Goal: Information Seeking & Learning: Learn about a topic

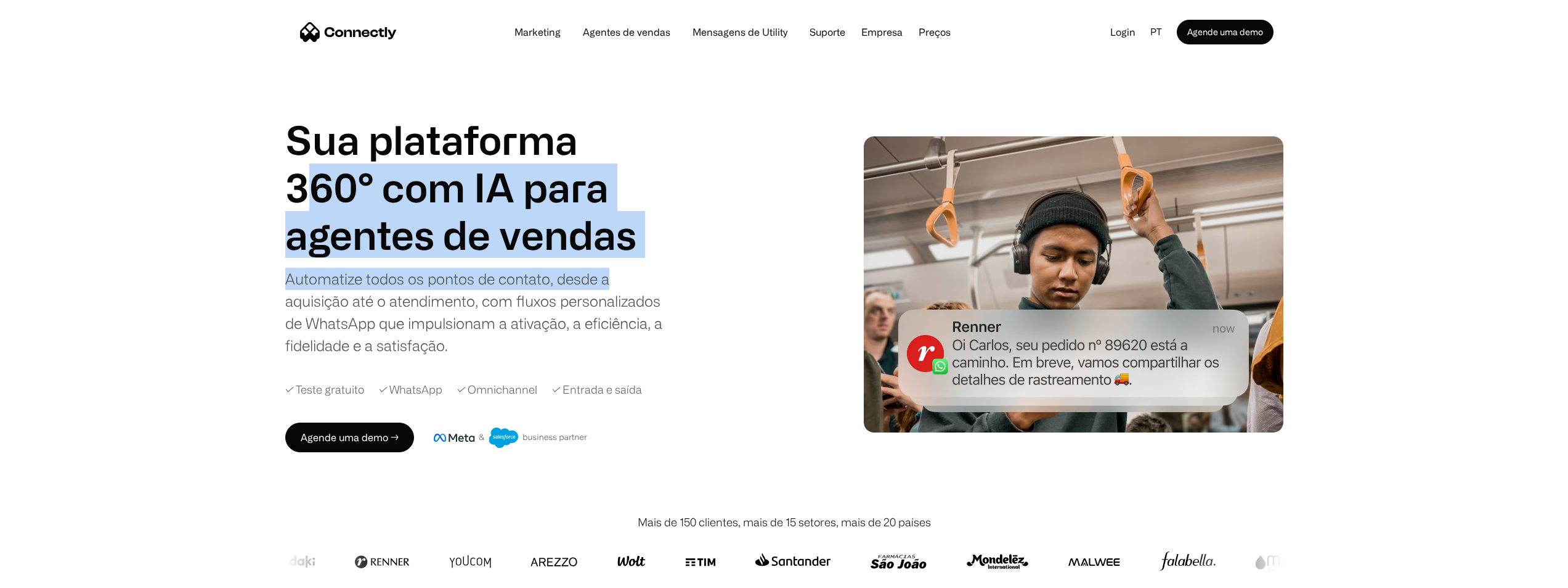
drag, startPoint x: 307, startPoint y: 193, endPoint x: 706, endPoint y: 231, distance: 400.8
click at [706, 231] on div "Sua plataforma 360° com IA para agentes de vendas suporte utility agentes de ve…" at bounding box center [532, 236] width 493 height 240
click at [700, 234] on div "Sua plataforma 360° com IA para agentes de vendas suporte utility agentes de ve…" at bounding box center [532, 236] width 493 height 240
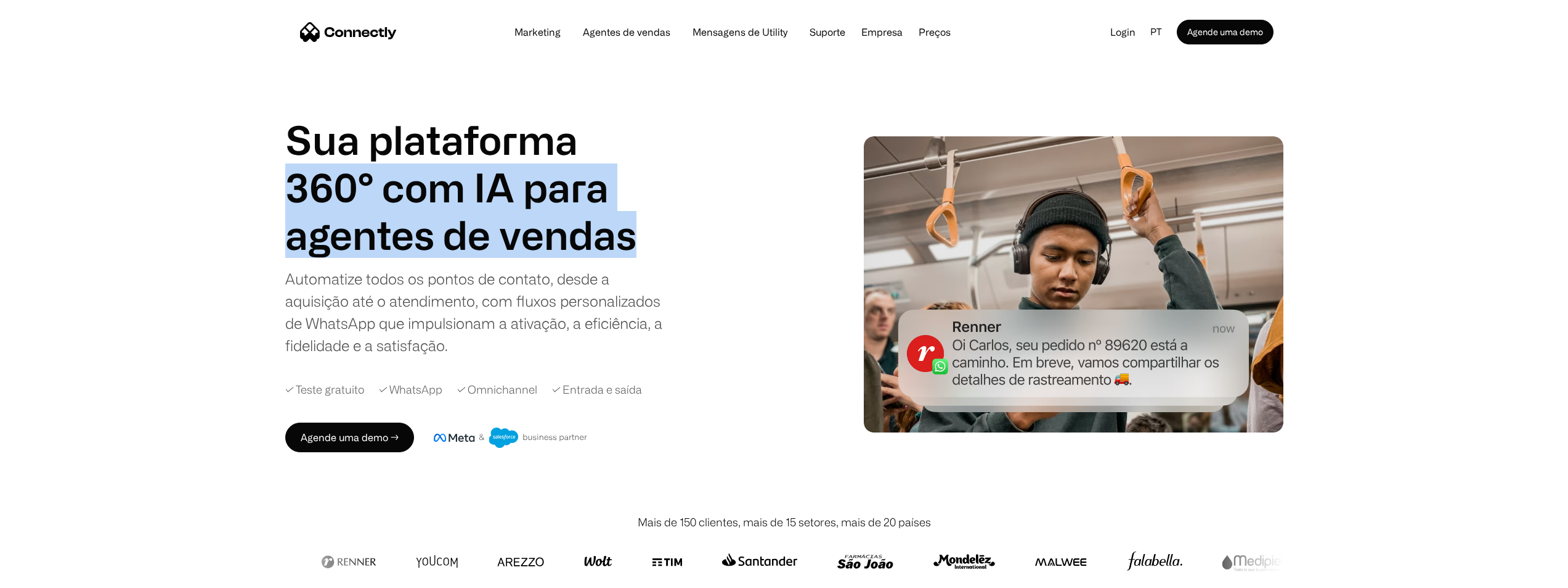
drag, startPoint x: 503, startPoint y: 212, endPoint x: 222, endPoint y: 197, distance: 281.4
click at [222, 197] on div "Sua plataforma 360° com IA para agentes de vendas suporte utility agentes de ve…" at bounding box center [784, 283] width 1568 height 460
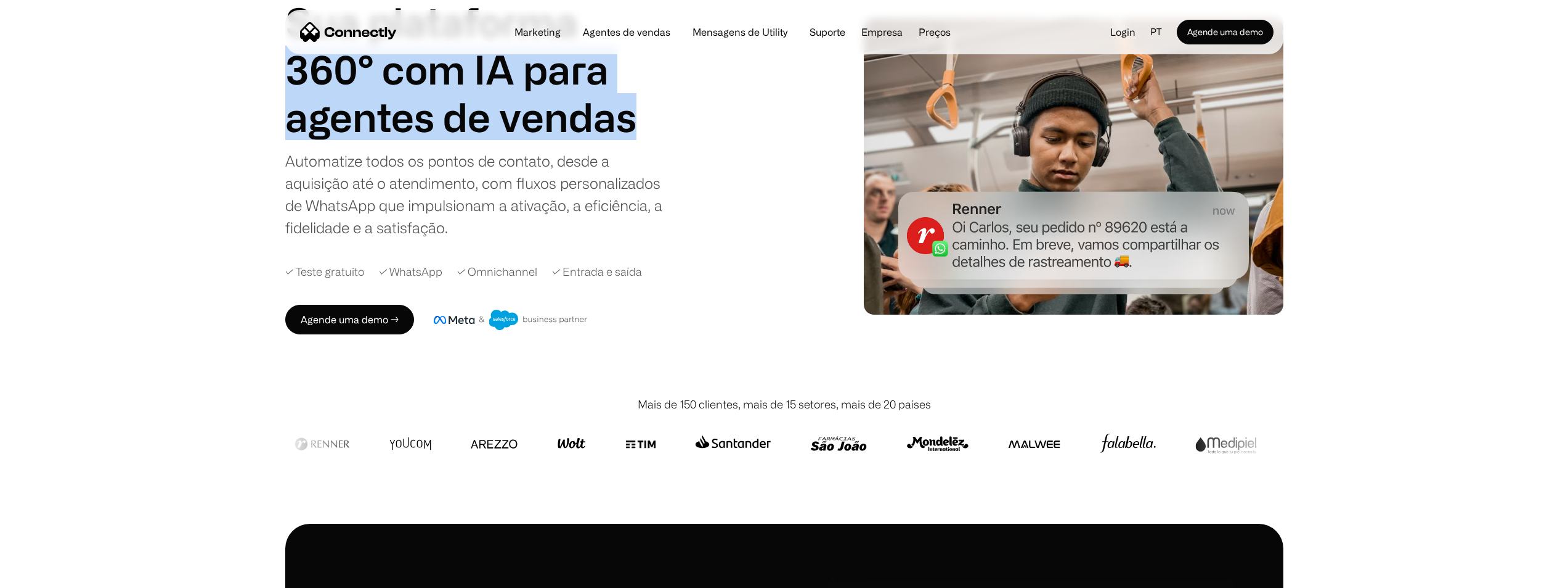
scroll to position [124, 0]
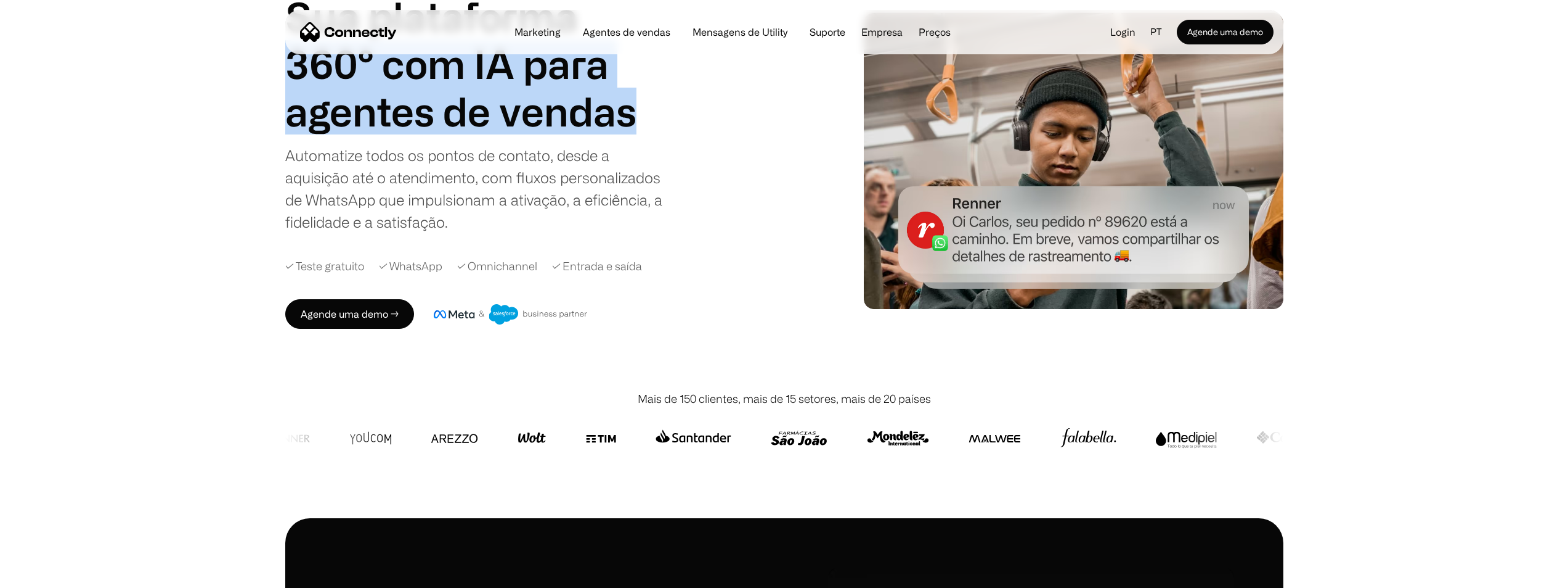
drag, startPoint x: 541, startPoint y: 112, endPoint x: 347, endPoint y: 139, distance: 195.9
click at [347, 139] on div "Sua plataforma 360° com IA para agentes de vendas suporte utility agentes de ve…" at bounding box center [480, 113] width 388 height 240
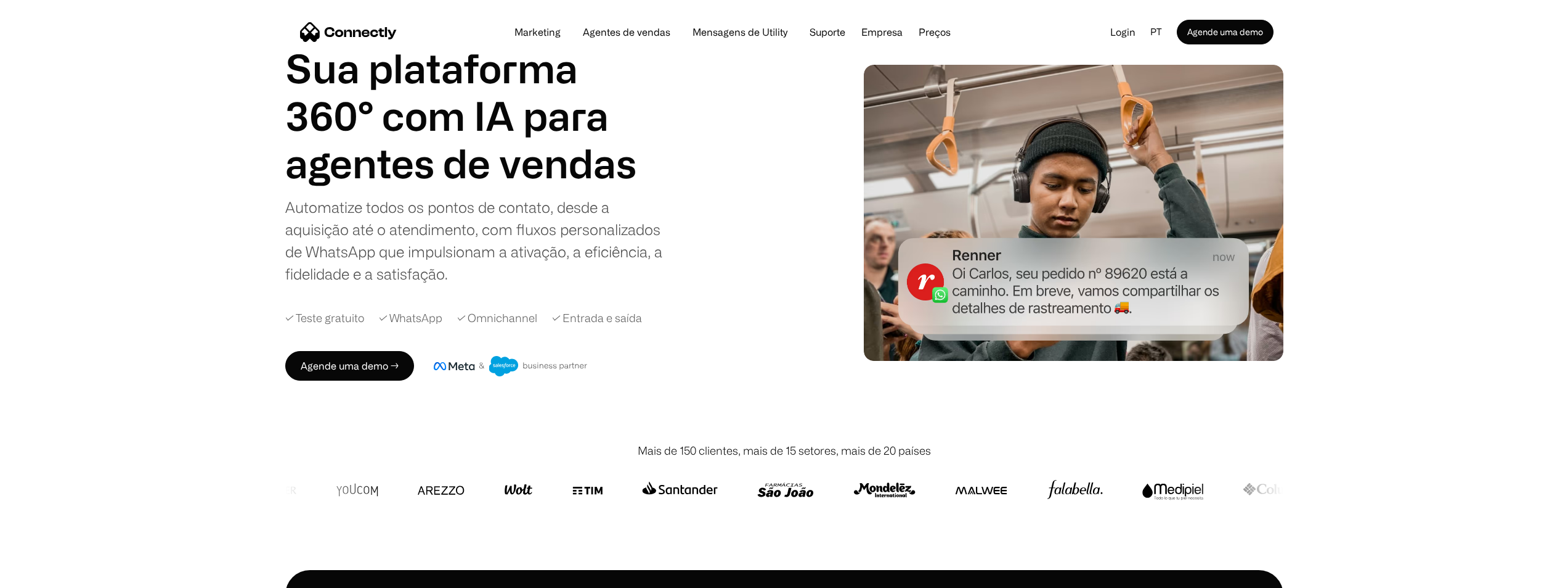
scroll to position [0, 0]
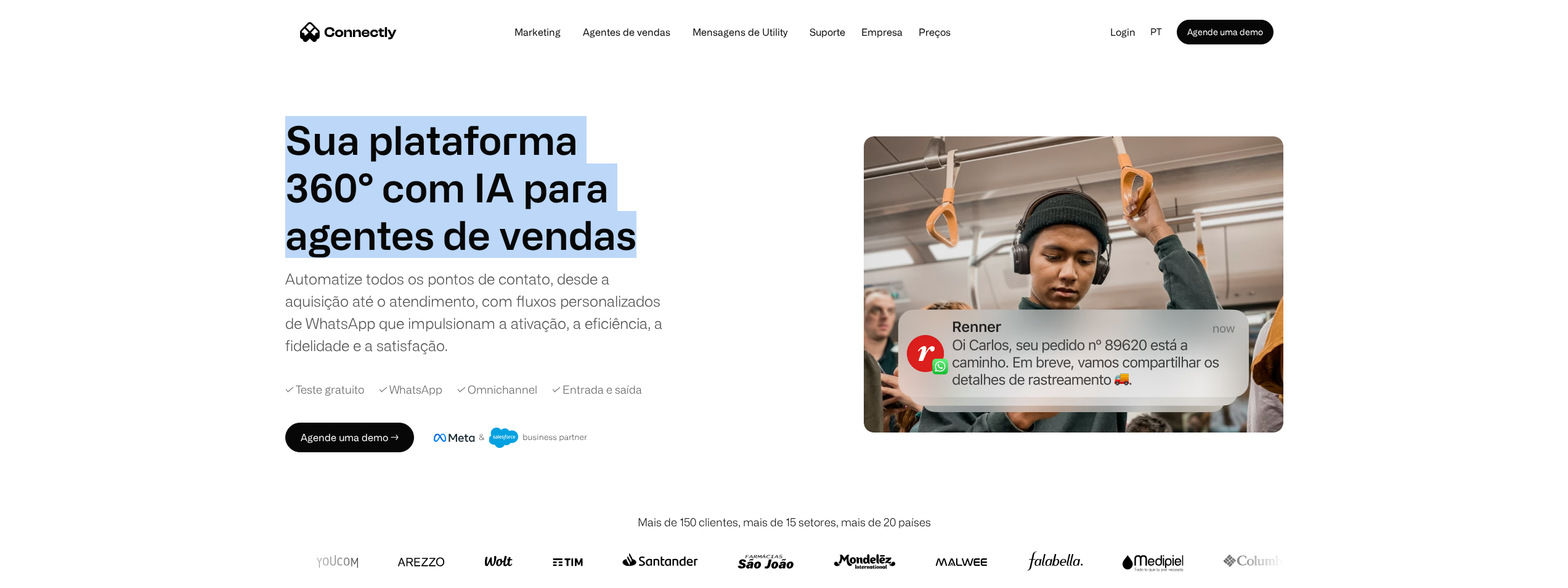
drag, startPoint x: 610, startPoint y: 198, endPoint x: 462, endPoint y: 204, distance: 148.1
click at [654, 241] on div "Sua plataforma 360° com IA para agentes de vendas suporte utility agentes de ve…" at bounding box center [784, 283] width 1568 height 460
copy div "Sua plataforma 360° com IA para agentes de vendas"
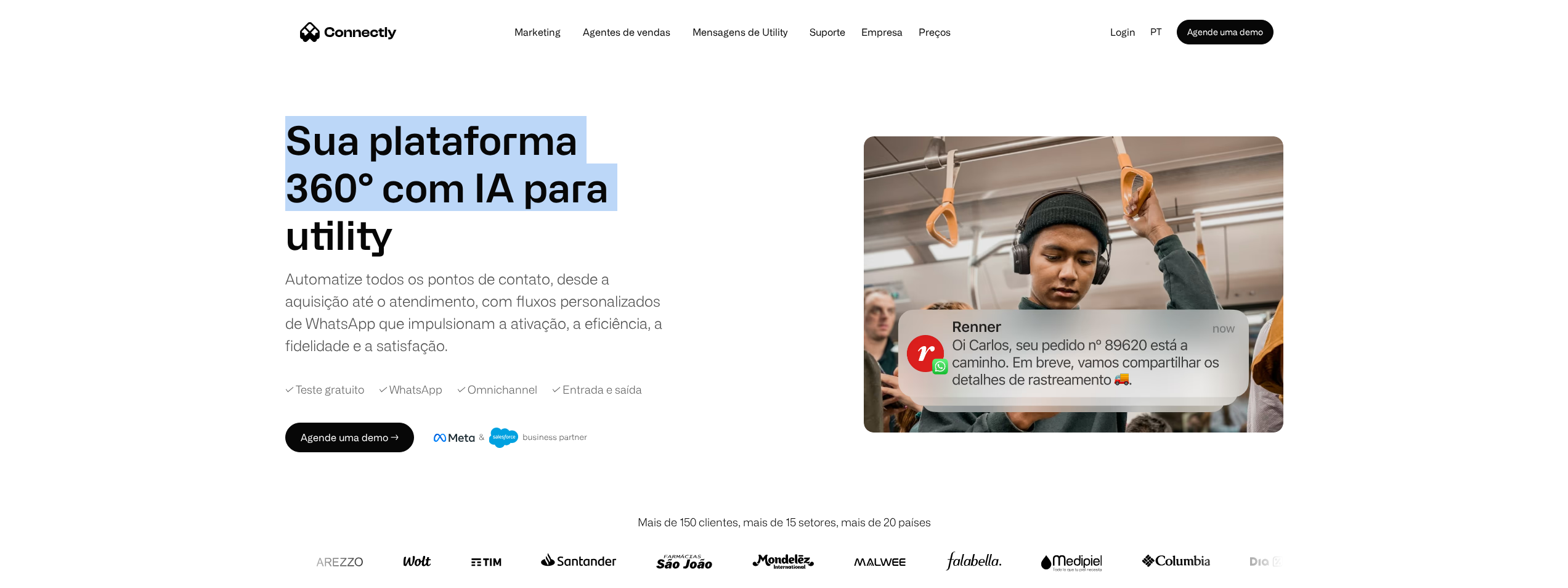
drag, startPoint x: 565, startPoint y: 172, endPoint x: 445, endPoint y: 190, distance: 121.3
click at [563, 172] on h1 "Sua plataforma 360° com IA para" at bounding box center [470, 163] width 370 height 95
click at [359, 190] on h1 "Sua plataforma 360° com IA para" at bounding box center [470, 163] width 370 height 95
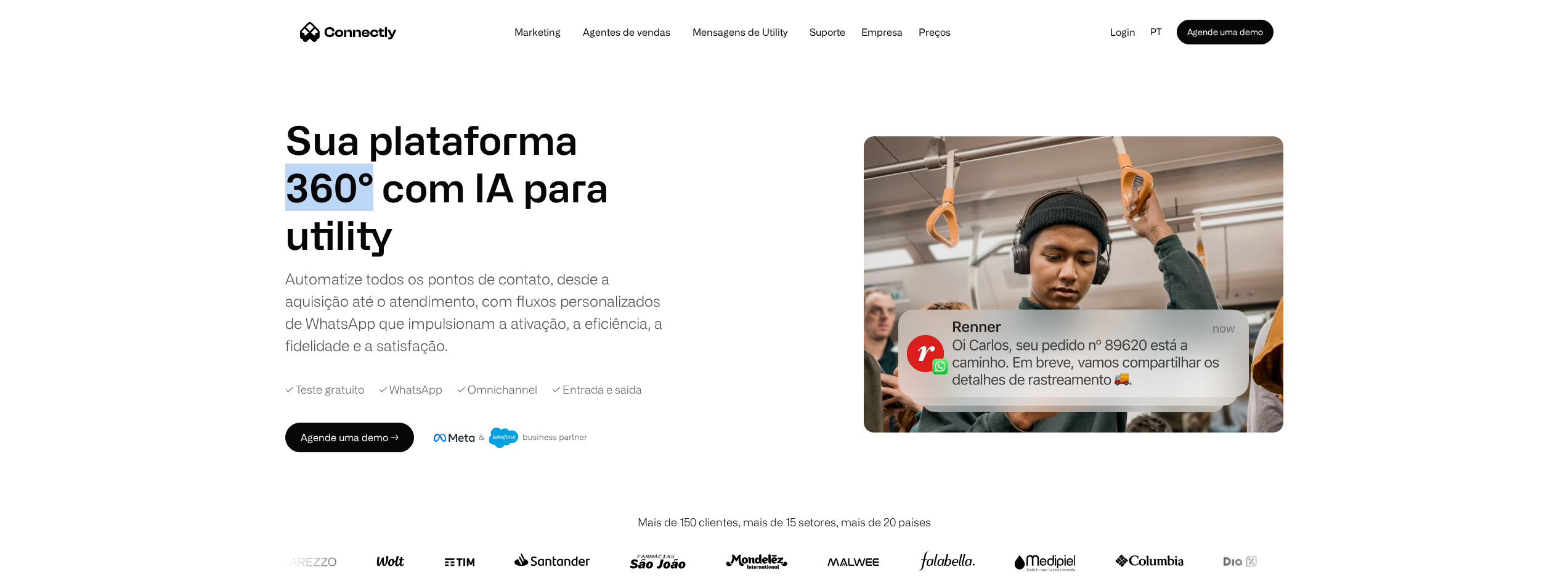
drag, startPoint x: 373, startPoint y: 189, endPoint x: 221, endPoint y: 189, distance: 152.0
click at [221, 189] on div "Sua plataforma 360° com IA para agentes de vendas suporte utility agentes de ve…" at bounding box center [784, 283] width 1568 height 460
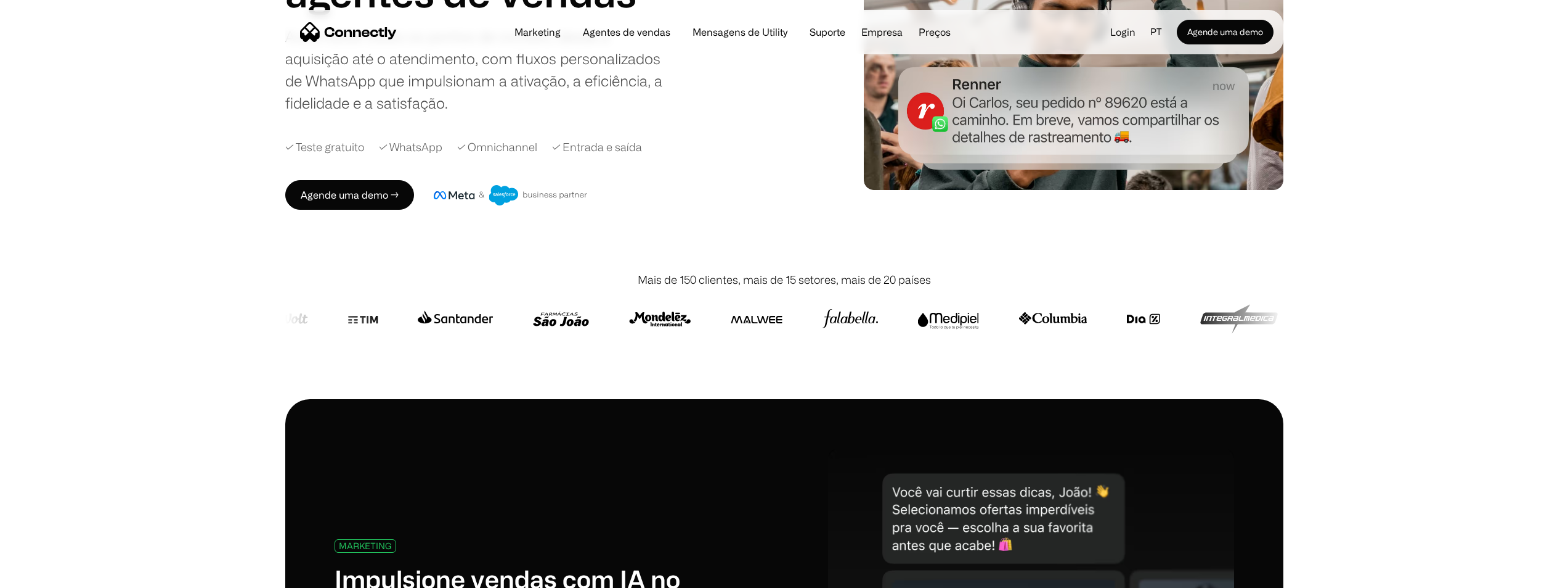
scroll to position [247, 0]
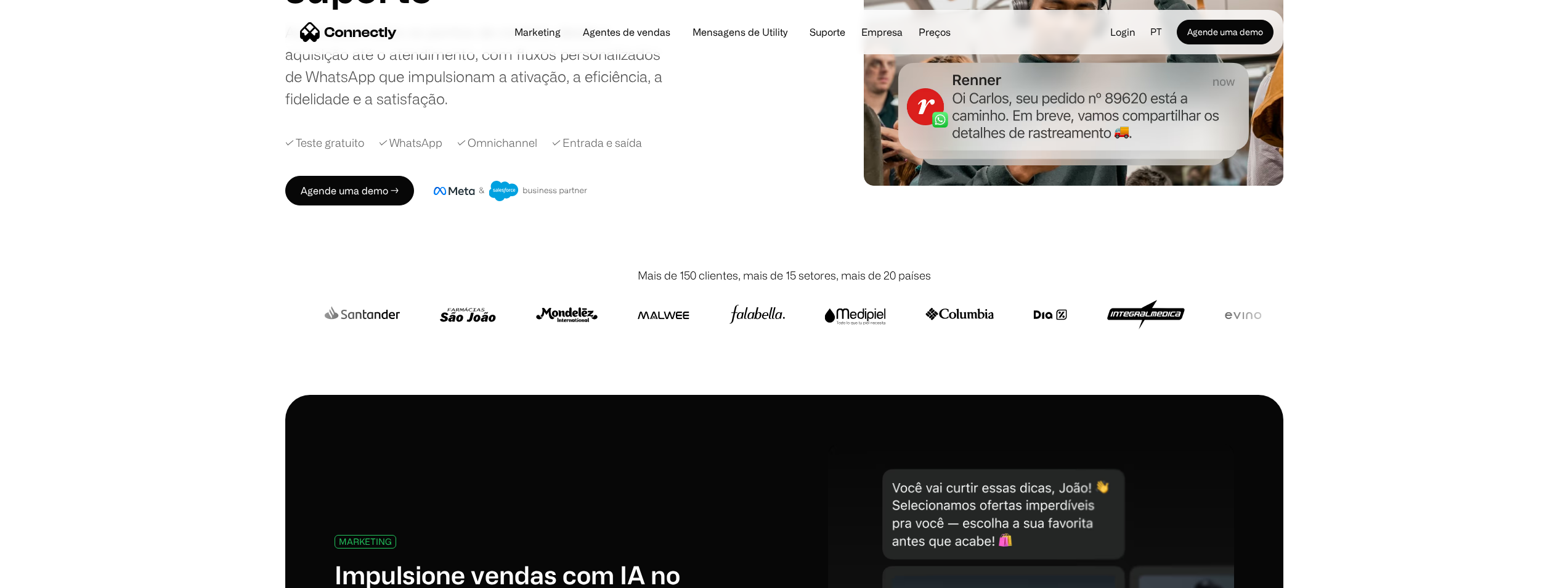
click at [487, 142] on div "✓ Omnichannel" at bounding box center [497, 142] width 80 height 16
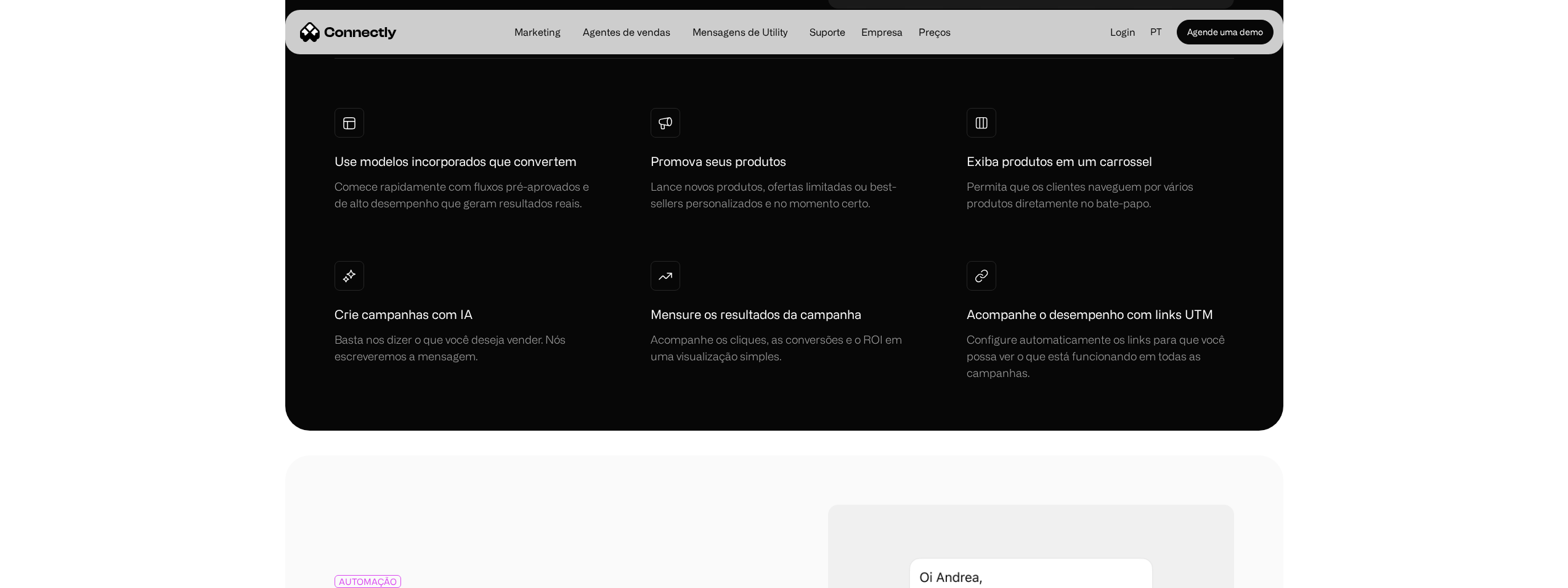
scroll to position [987, 0]
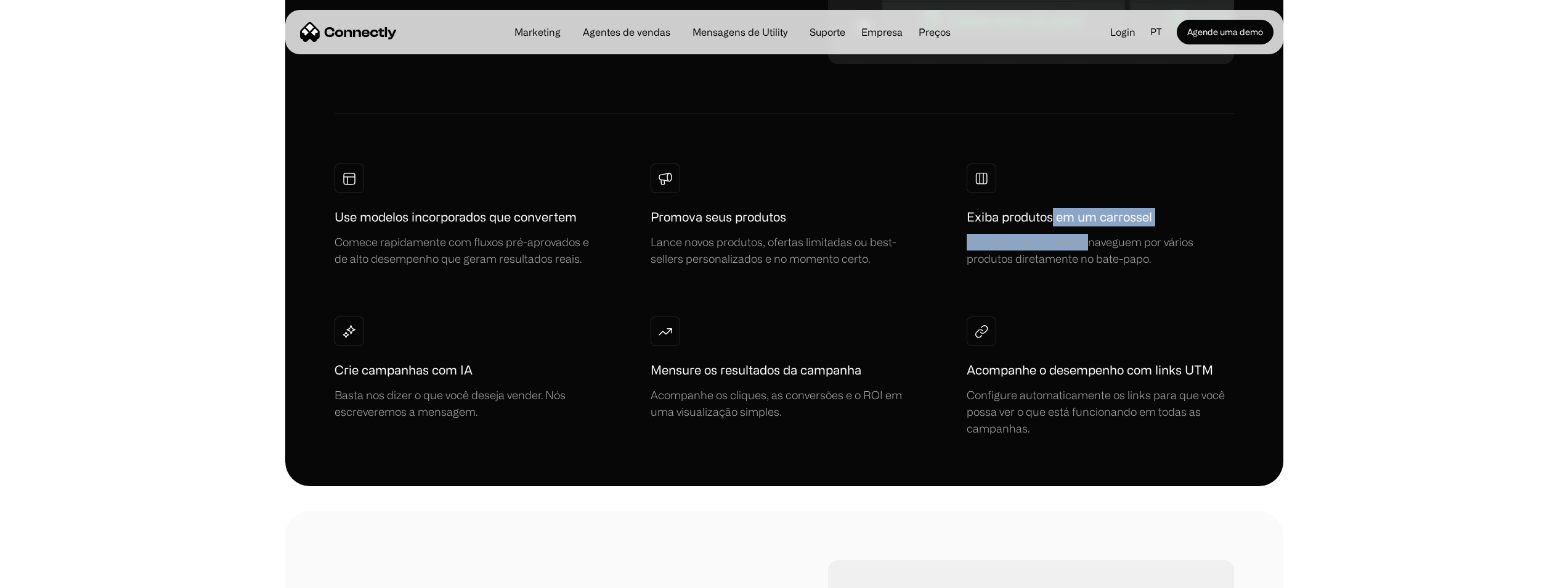
drag, startPoint x: 1057, startPoint y: 213, endPoint x: 1089, endPoint y: 242, distance: 43.2
click at [1089, 242] on div "Exiba produtos em um carrossel Permita que os clientes naveguem por vários prod…" at bounding box center [1099, 237] width 265 height 60
click at [1092, 255] on div "Permita que os clientes naveguem por vários produtos diretamente no bate-papo." at bounding box center [1099, 250] width 265 height 34
drag, startPoint x: 1063, startPoint y: 364, endPoint x: 1073, endPoint y: 378, distance: 17.2
click at [1073, 378] on h1 "Acompanhe o desempenho com links UTM" at bounding box center [1090, 370] width 246 height 19
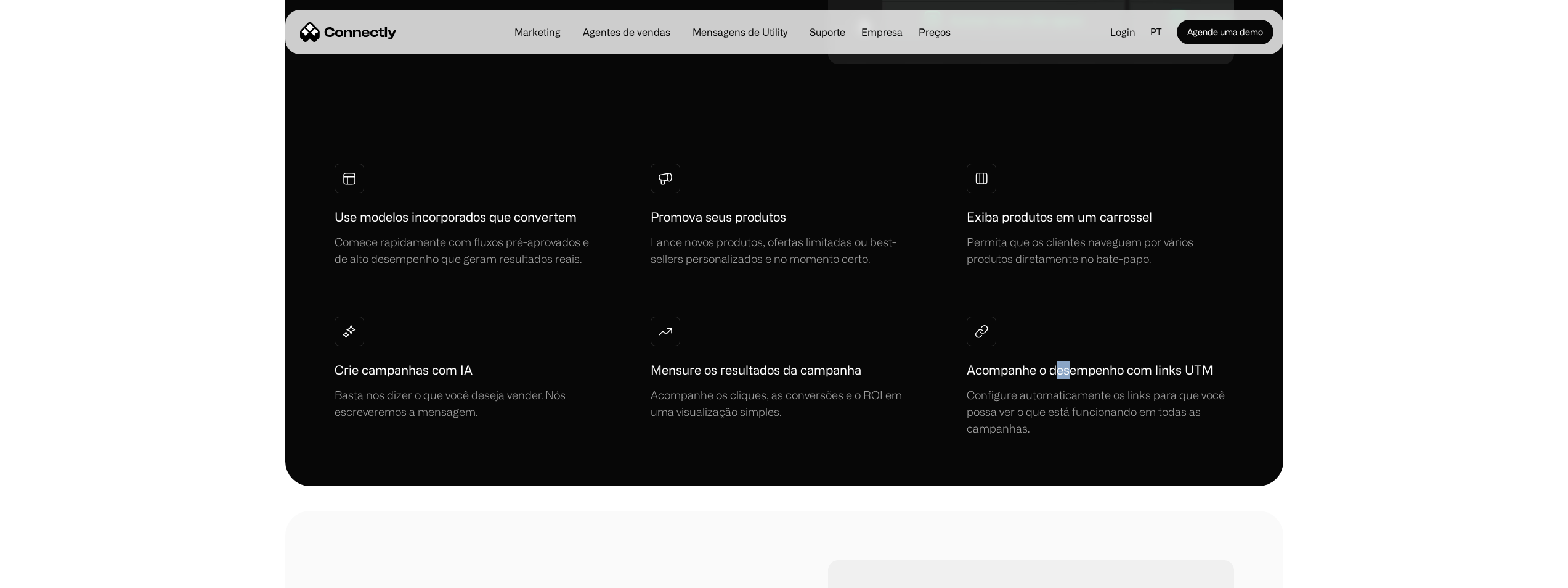
click at [1073, 378] on h1 "Acompanhe o desempenho com links UTM" at bounding box center [1090, 370] width 246 height 19
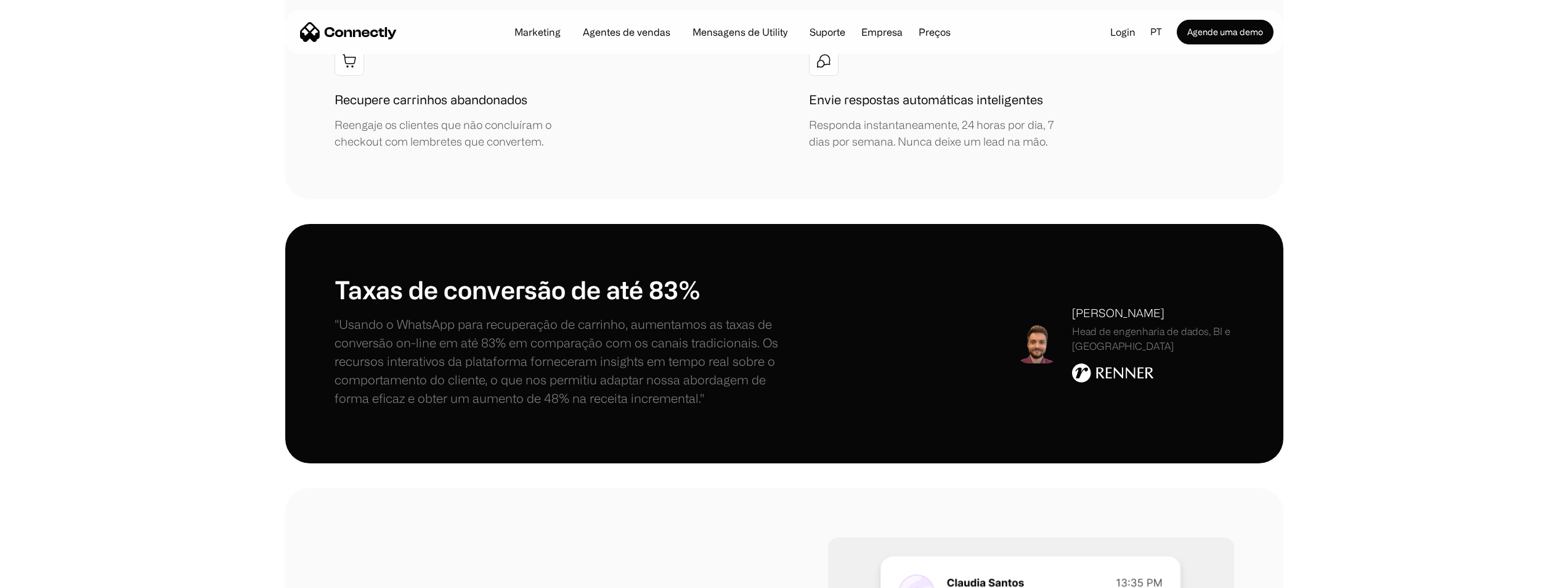
scroll to position [1665, 0]
